Goal: Find specific page/section: Find specific page/section

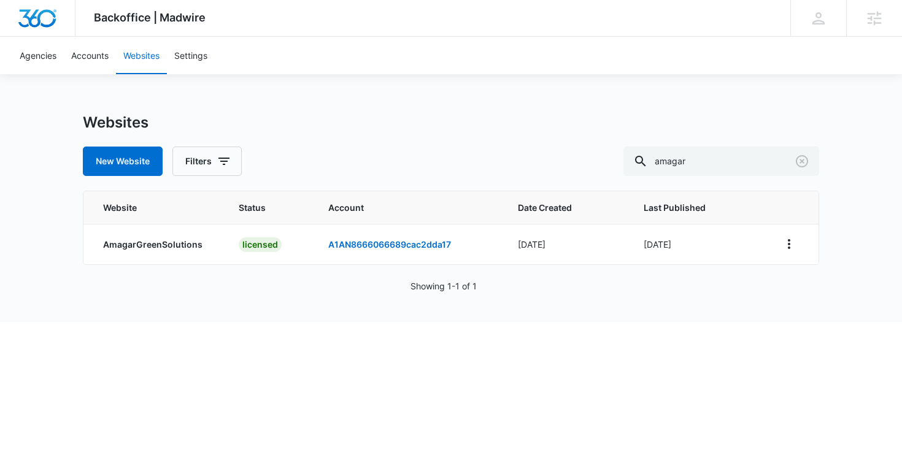
click at [737, 145] on div "Websites New Website Filters amagar" at bounding box center [451, 144] width 736 height 63
click at [742, 159] on input "amagar" at bounding box center [721, 161] width 196 height 29
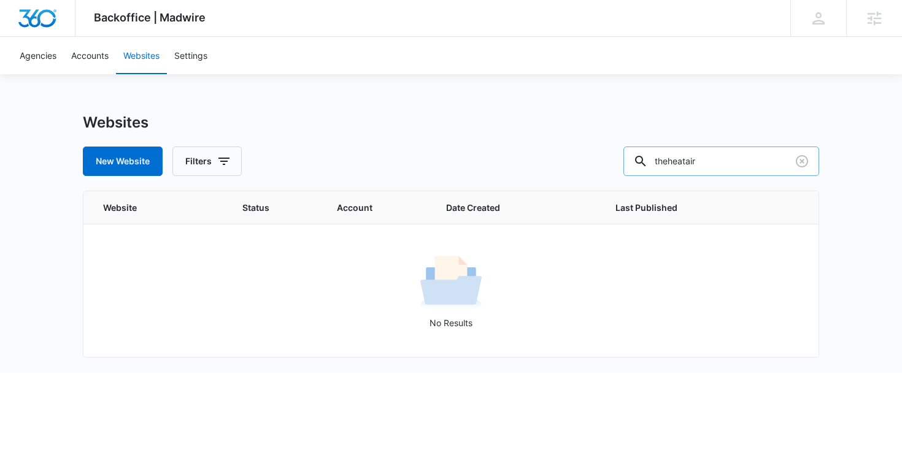
click at [759, 164] on input "theheatair" at bounding box center [721, 161] width 196 height 29
type input "the heat & air"
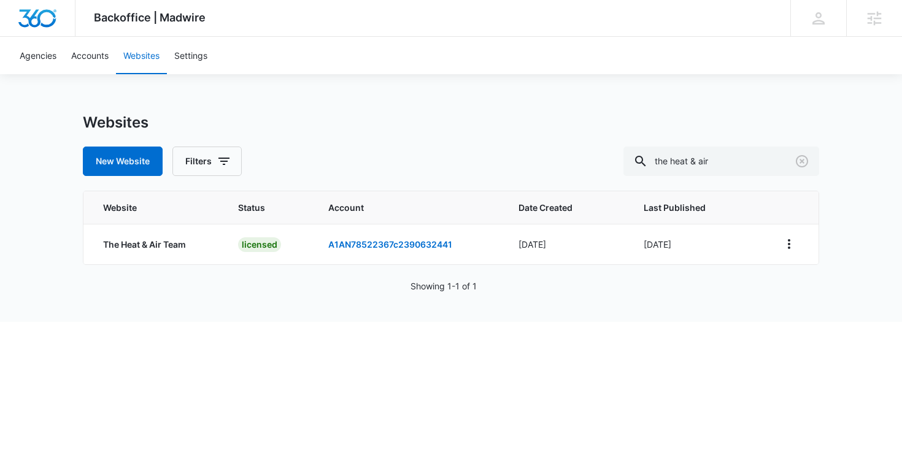
click at [446, 152] on div "New Website Filters the heat & air" at bounding box center [451, 161] width 736 height 29
click at [412, 245] on link "A1AN78522367c2390632441" at bounding box center [390, 244] width 124 height 10
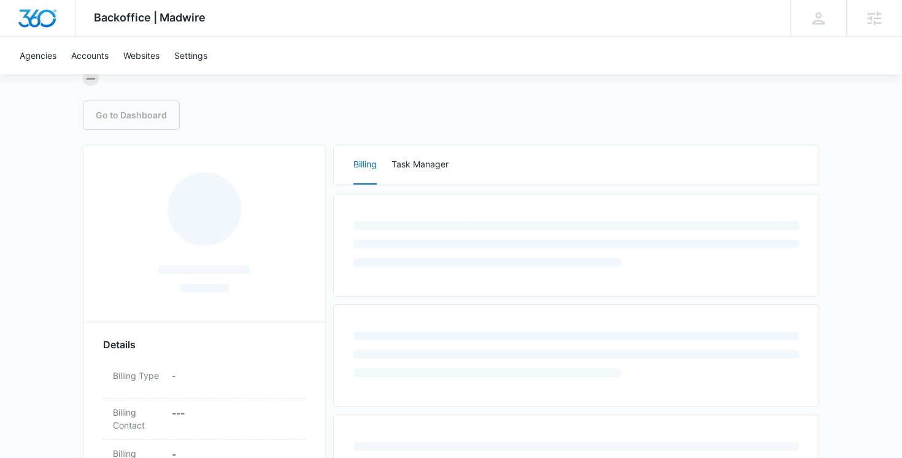
scroll to position [119, 0]
